Goal: Transaction & Acquisition: Purchase product/service

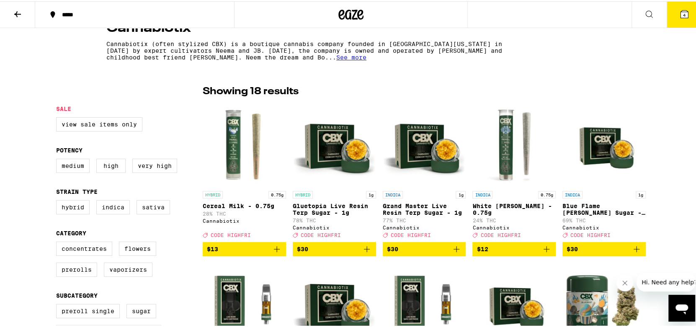
click at [681, 8] on icon at bounding box center [684, 13] width 10 height 10
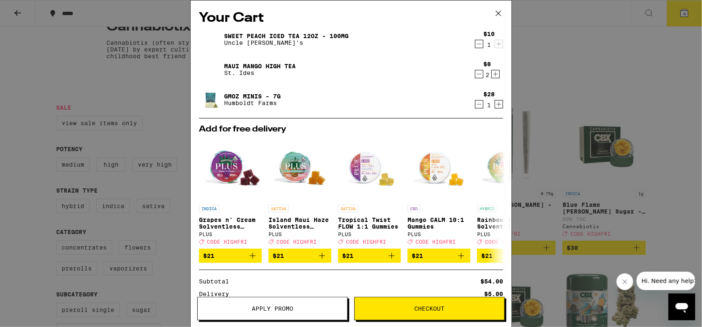
click at [229, 94] on link "GMOz Minis - 7g" at bounding box center [252, 96] width 57 height 7
click at [475, 107] on icon "Decrement" at bounding box center [479, 104] width 8 height 10
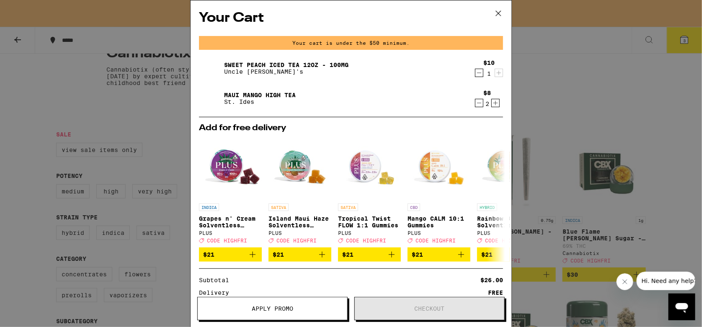
scroll to position [194, 0]
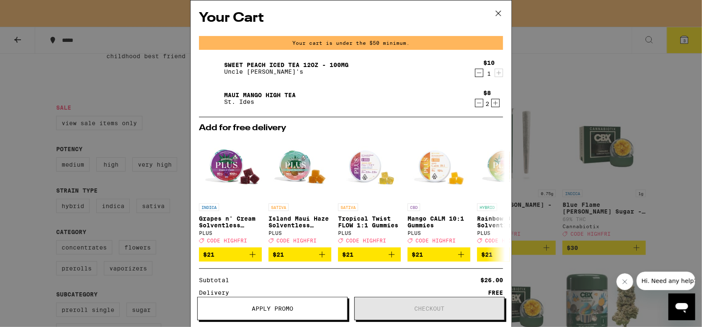
click at [477, 105] on icon "Decrement" at bounding box center [479, 103] width 8 height 10
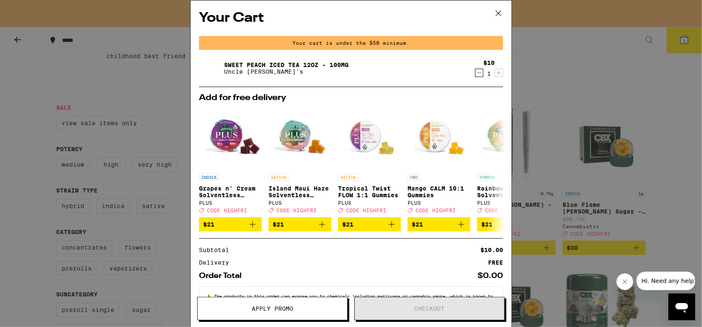
click at [475, 74] on icon "Decrement" at bounding box center [479, 73] width 8 height 10
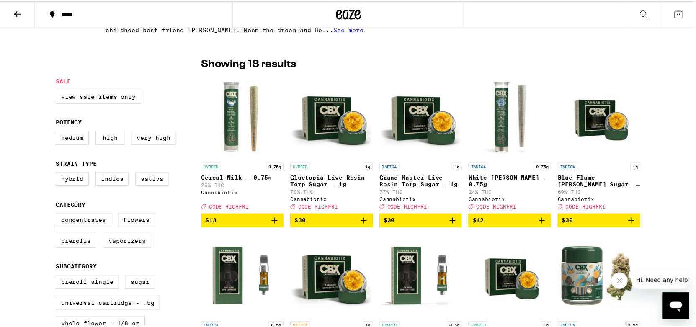
scroll to position [167, 0]
